Goal: Task Accomplishment & Management: Complete application form

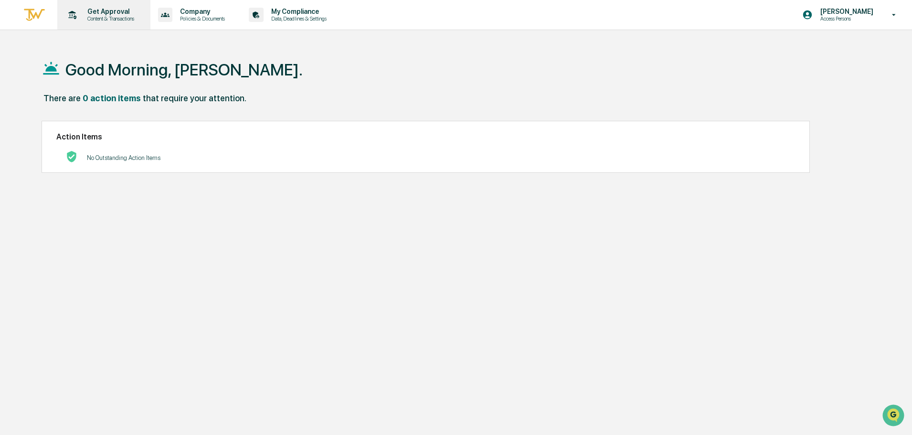
click at [94, 18] on p "Content & Transactions" at bounding box center [109, 18] width 59 height 7
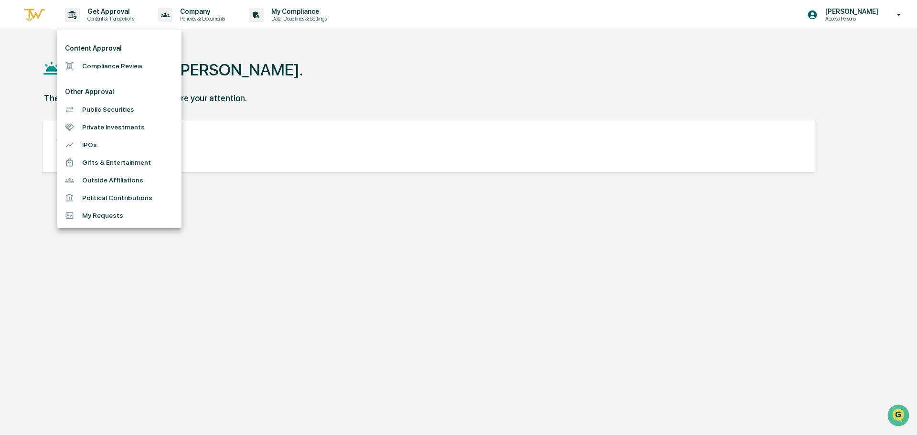
click at [99, 64] on li "Compliance Review" at bounding box center [119, 66] width 124 height 18
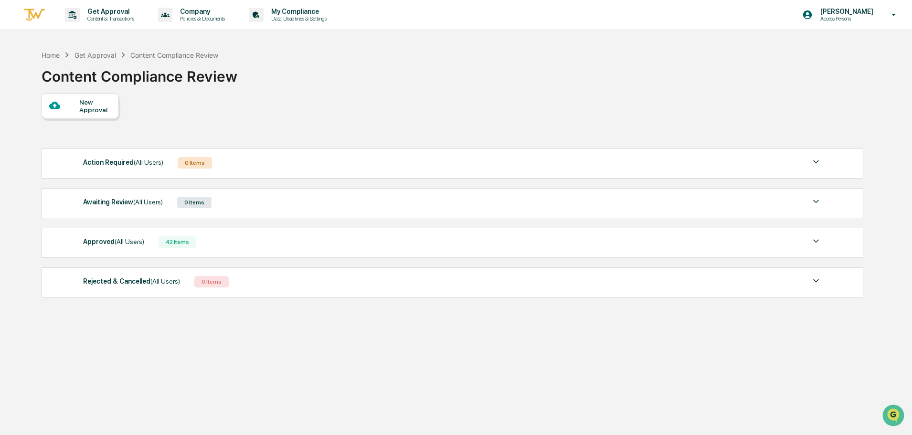
click at [88, 112] on div "New Approval" at bounding box center [95, 105] width 32 height 15
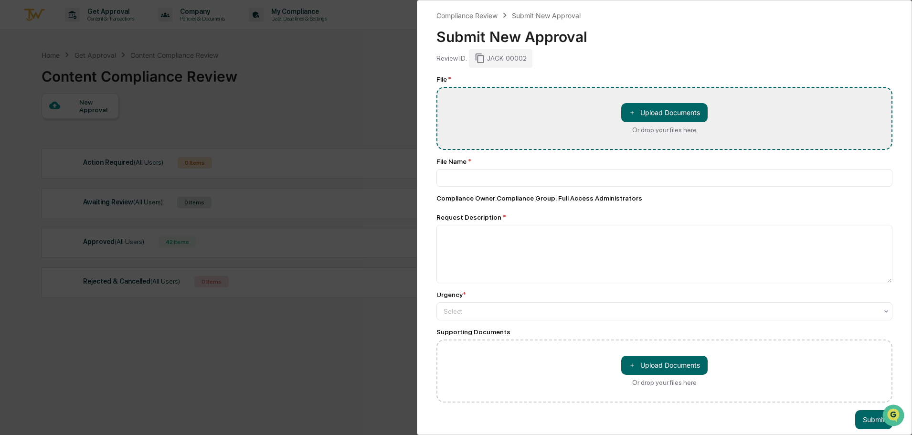
type input "**********"
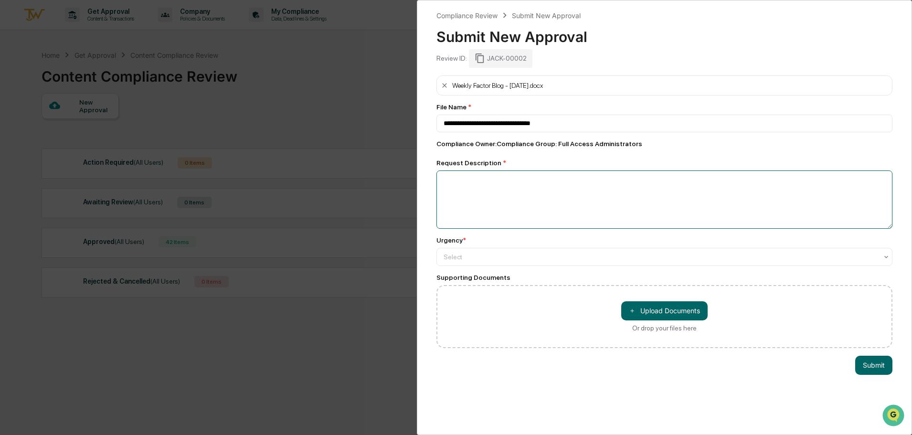
click at [575, 192] on textarea at bounding box center [665, 200] width 456 height 58
type textarea "**********"
click at [868, 369] on button "Submit" at bounding box center [873, 365] width 37 height 19
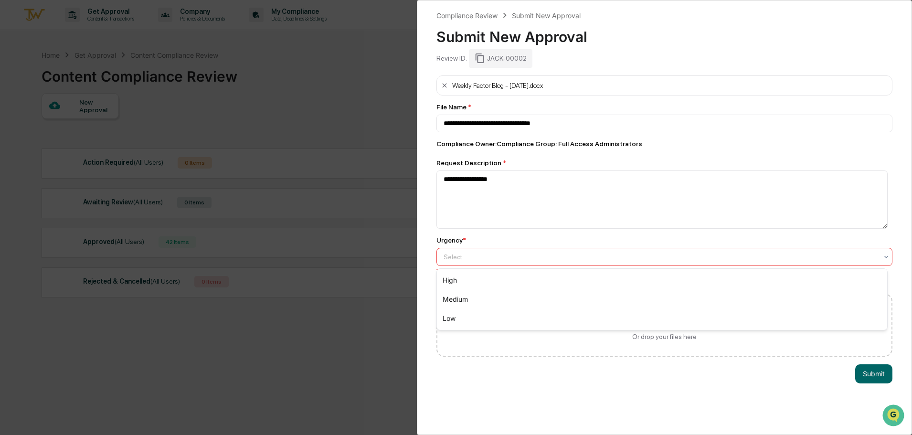
click at [582, 264] on div "Select" at bounding box center [665, 257] width 456 height 18
click at [581, 294] on div "Medium" at bounding box center [662, 299] width 450 height 19
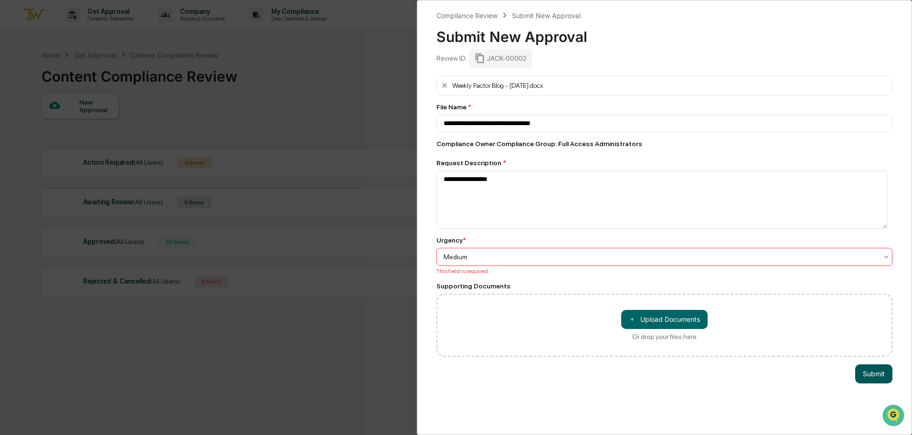
click at [877, 373] on button "Submit" at bounding box center [873, 373] width 37 height 19
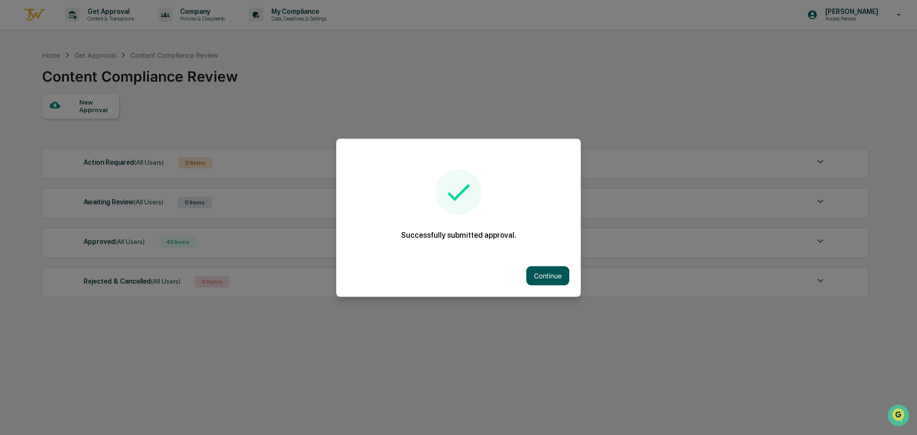
click at [557, 277] on button "Continue" at bounding box center [547, 275] width 43 height 19
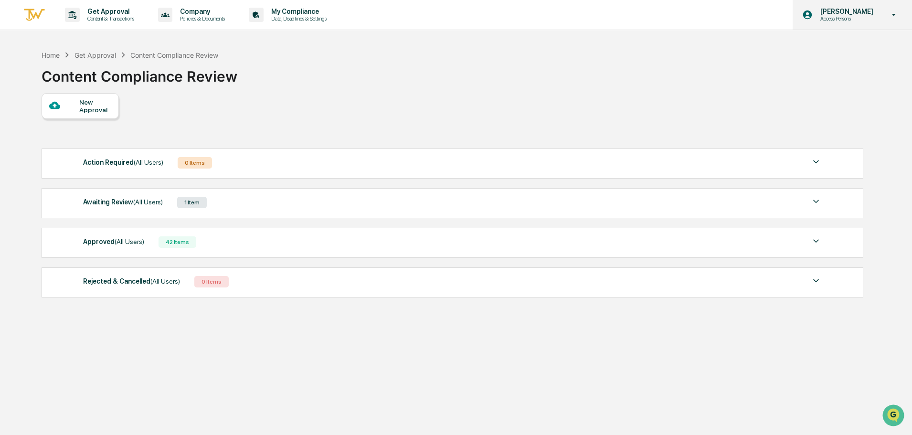
click at [851, 18] on p "Access Persons" at bounding box center [845, 18] width 65 height 7
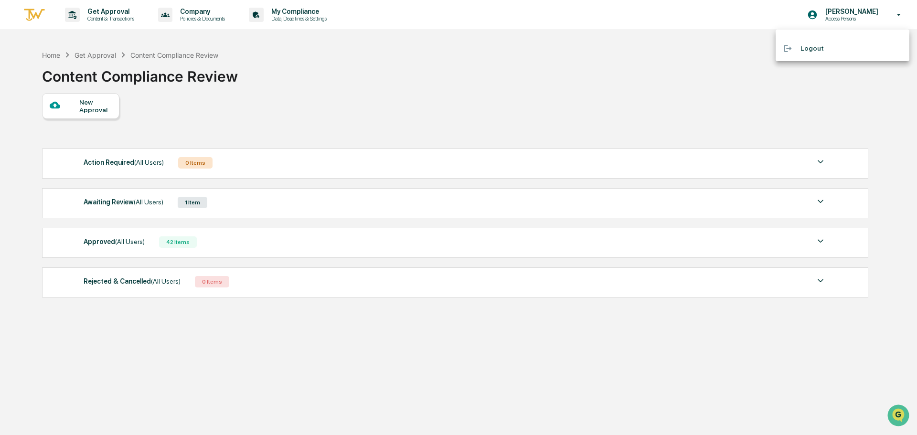
click at [803, 47] on li "Logout" at bounding box center [843, 49] width 134 height 18
